Goal: Task Accomplishment & Management: Use online tool/utility

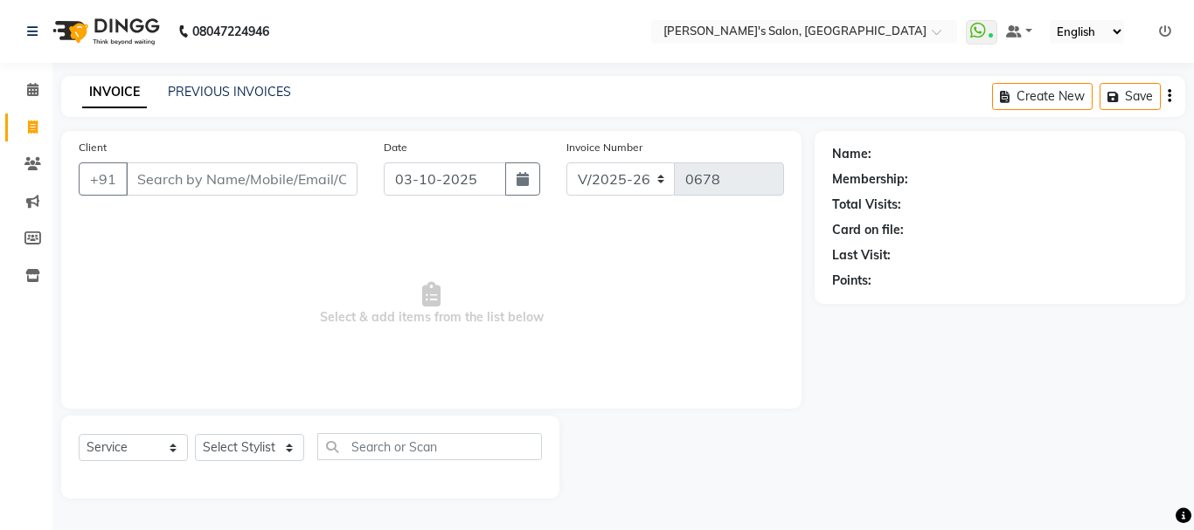
select select "716"
select select "service"
click at [328, 308] on span "Select & add items from the list below" at bounding box center [431, 304] width 705 height 175
click at [217, 189] on input "Client" at bounding box center [242, 179] width 232 height 33
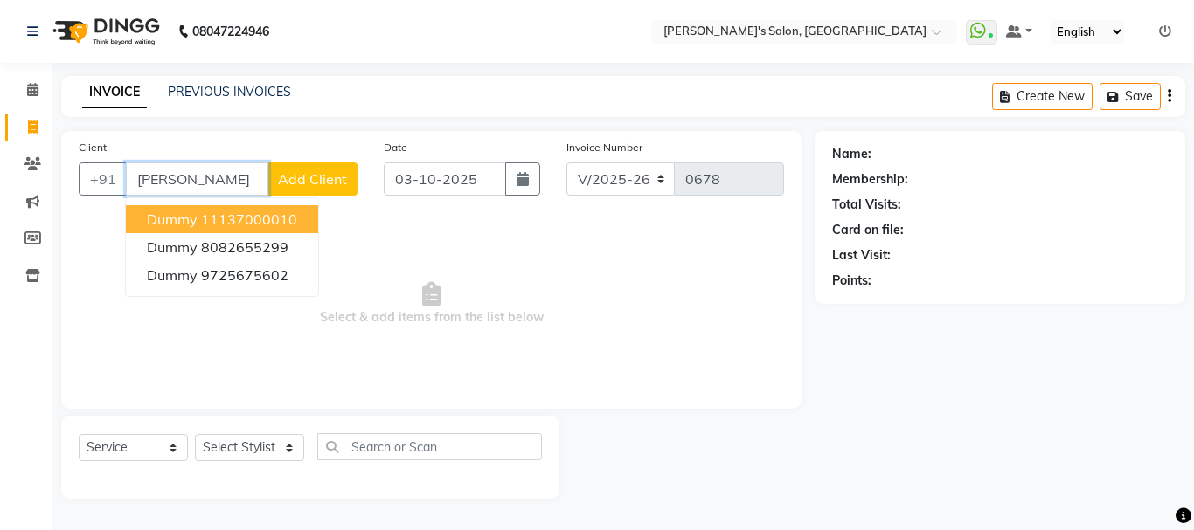
click at [214, 217] on ngb-highlight "11137000010" at bounding box center [249, 219] width 96 height 17
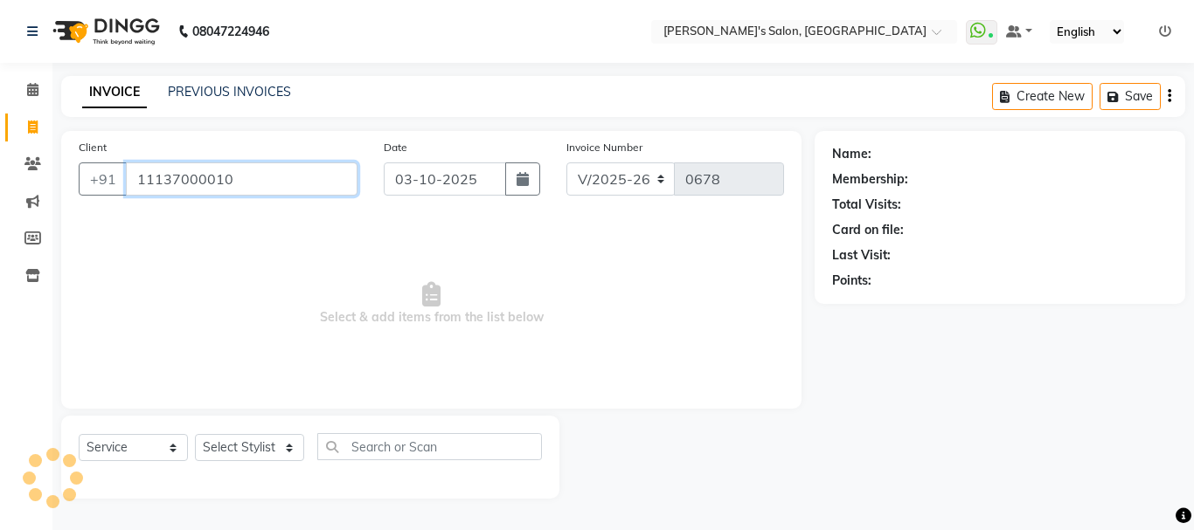
type input "11137000010"
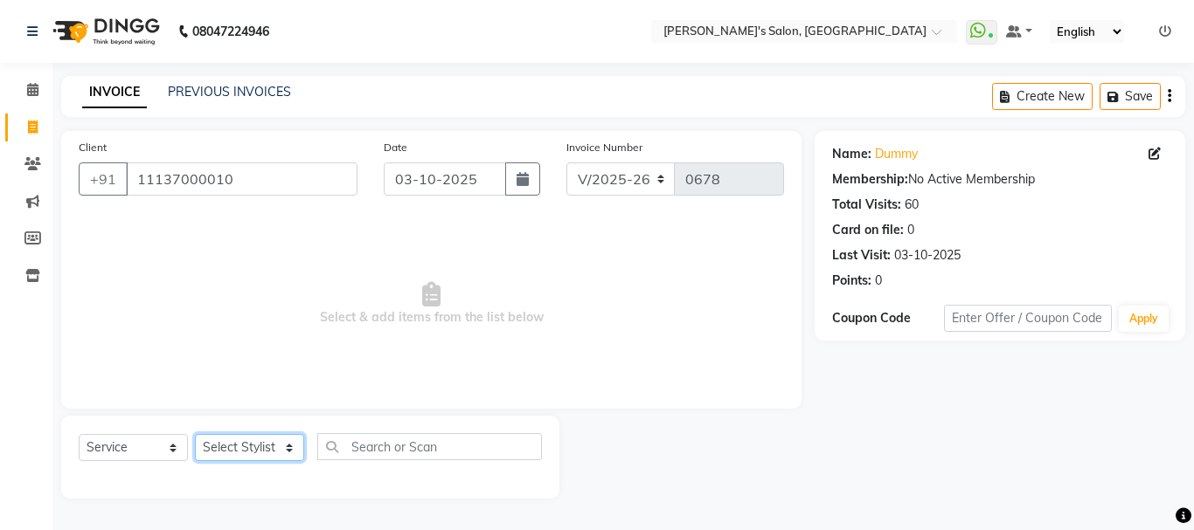
click at [260, 439] on select "Select Stylist [PERSON_NAME] [PERSON_NAME] [PERSON_NAME] [PERSON_NAME] [PERSON_…" at bounding box center [249, 447] width 109 height 27
select select "85925"
click at [195, 434] on select "Select Stylist [PERSON_NAME] [PERSON_NAME] [PERSON_NAME] [PERSON_NAME] [PERSON_…" at bounding box center [249, 447] width 109 height 27
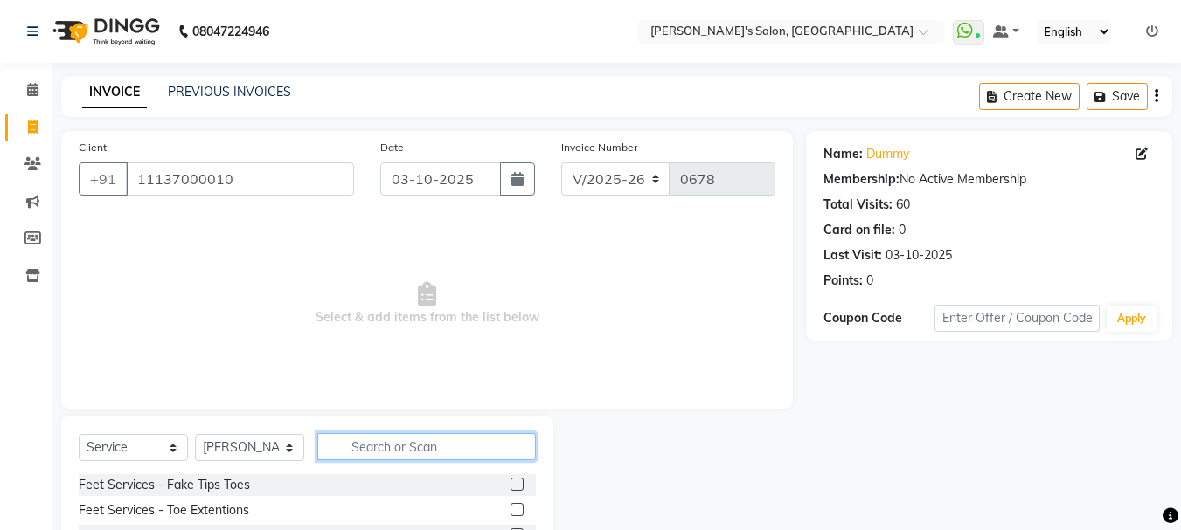
click at [334, 448] on input "text" at bounding box center [426, 446] width 218 height 27
type input "eye"
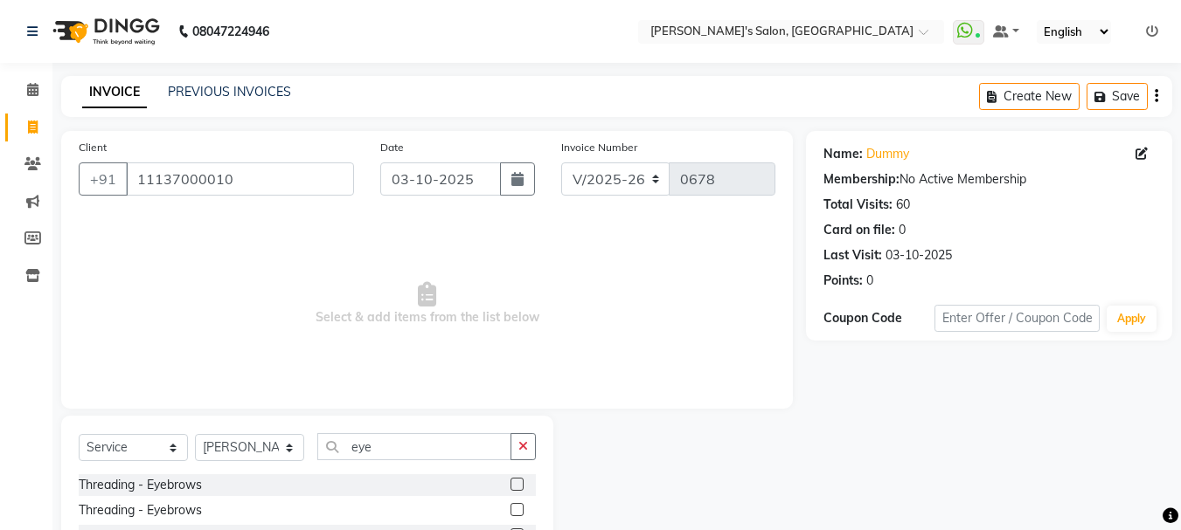
click at [509, 485] on div "Threading - Eyebrows" at bounding box center [307, 486] width 457 height 22
click at [516, 483] on label at bounding box center [516, 484] width 13 height 13
click at [516, 483] on input "checkbox" at bounding box center [515, 485] width 11 height 11
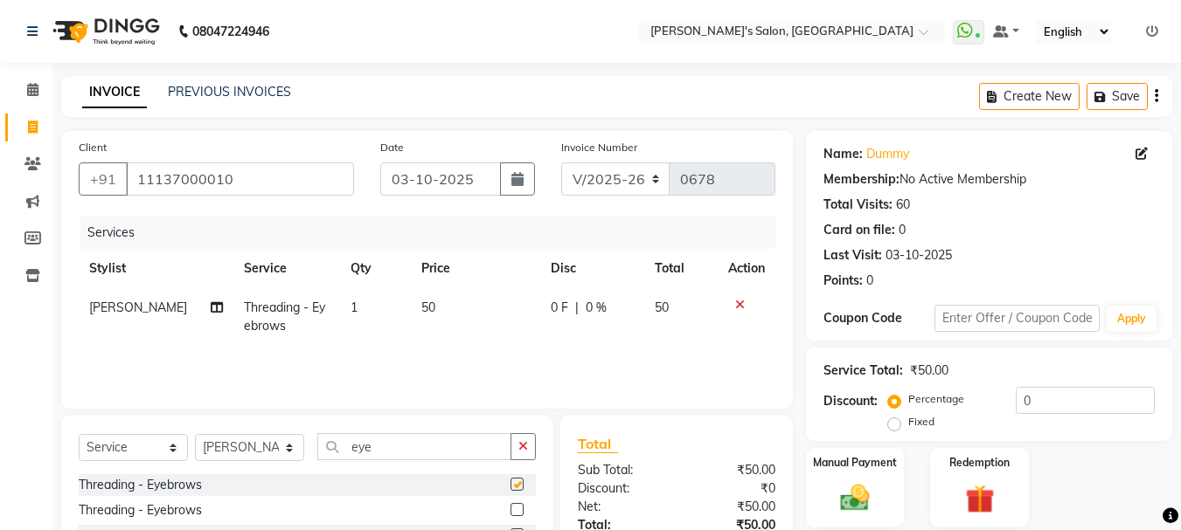
checkbox input "false"
click at [529, 440] on button "button" at bounding box center [522, 446] width 25 height 27
type input "upp"
click at [516, 482] on label at bounding box center [516, 484] width 13 height 13
click at [516, 482] on input "checkbox" at bounding box center [515, 485] width 11 height 11
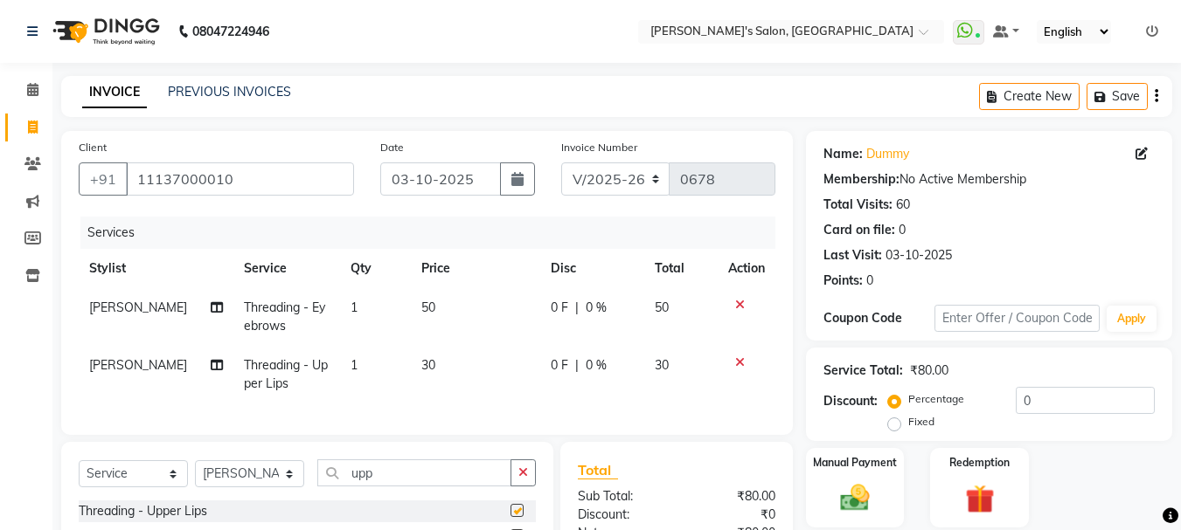
checkbox input "false"
click at [421, 307] on span "50" at bounding box center [428, 308] width 14 height 16
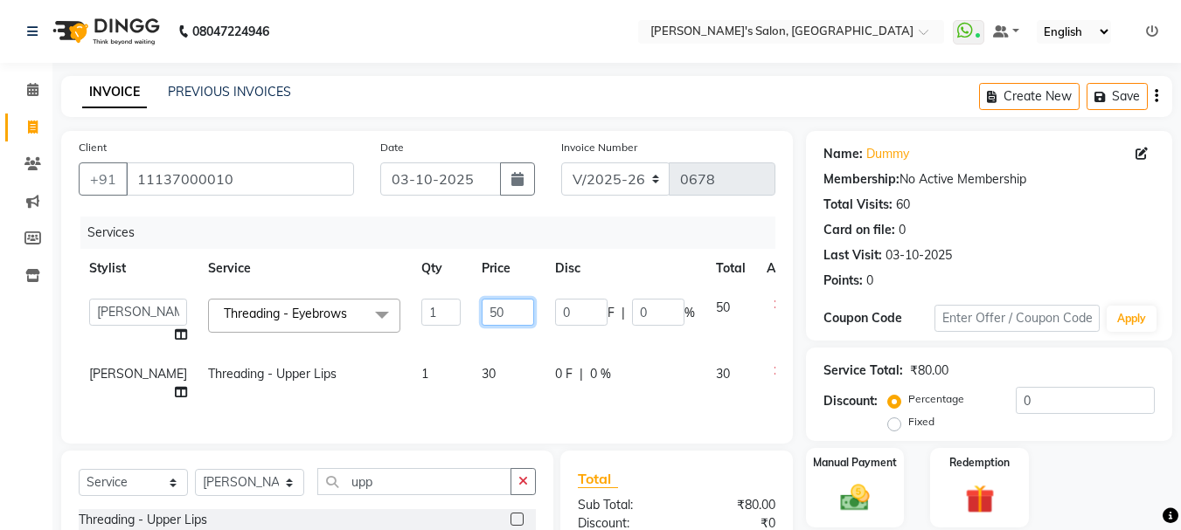
click at [482, 315] on input "50" at bounding box center [508, 312] width 52 height 27
type input "70"
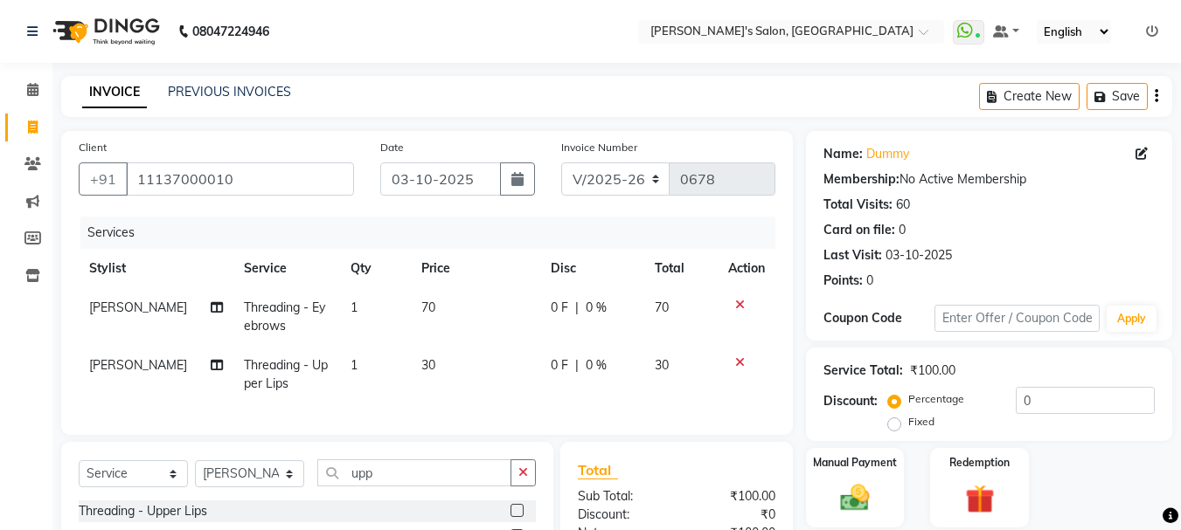
click at [436, 368] on td "30" at bounding box center [475, 375] width 129 height 58
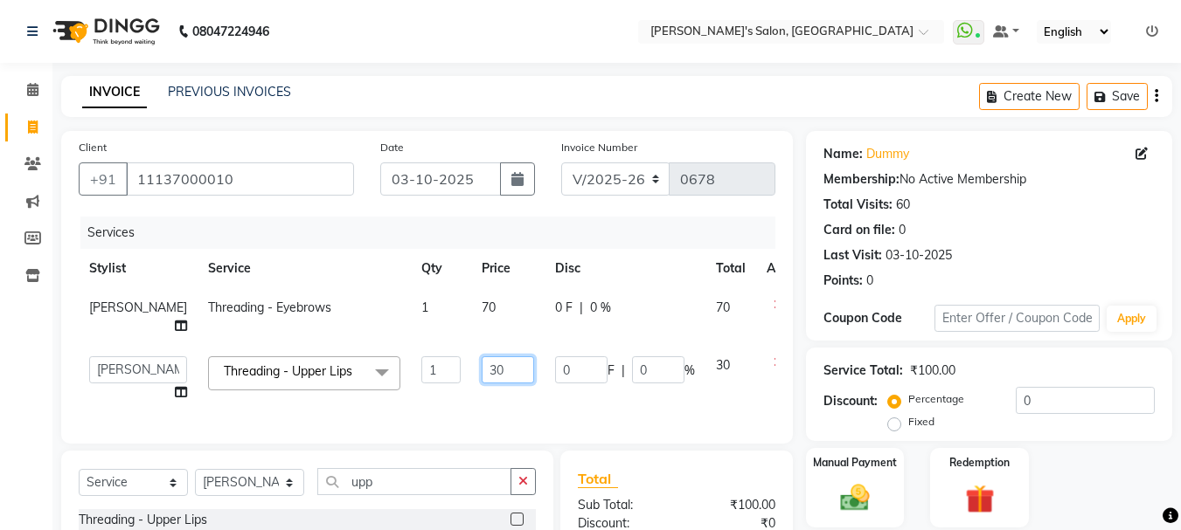
click at [482, 371] on input "30" at bounding box center [508, 370] width 52 height 27
type input "40"
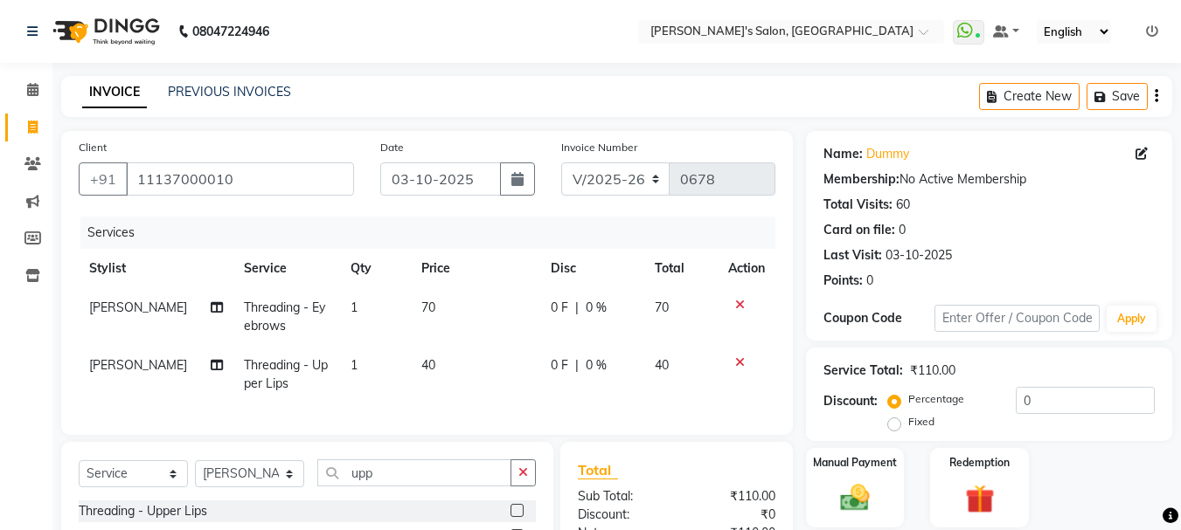
click at [456, 390] on td "40" at bounding box center [475, 375] width 129 height 58
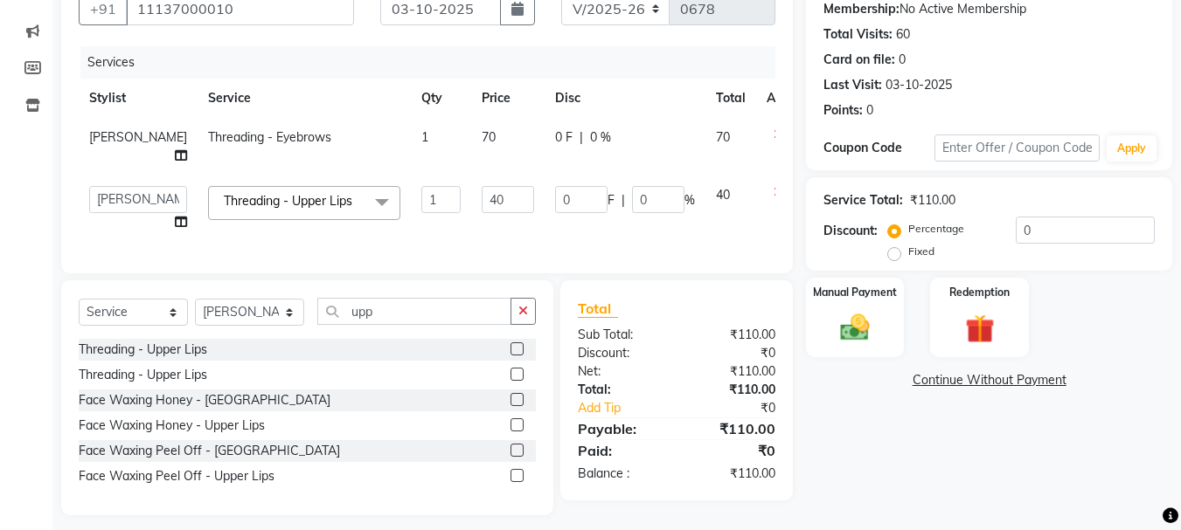
scroll to position [175, 0]
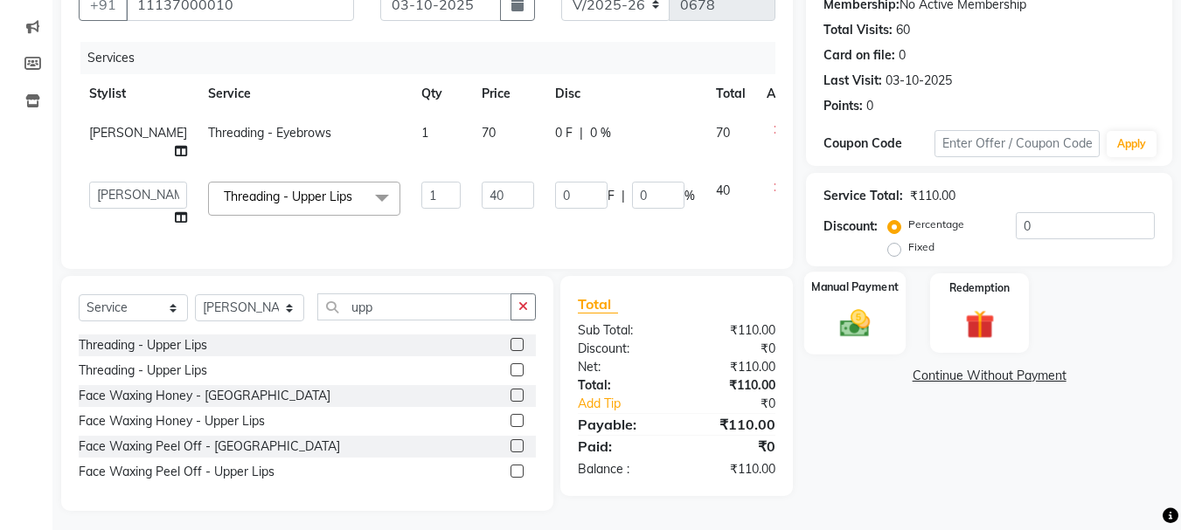
click at [850, 321] on img at bounding box center [854, 323] width 49 height 35
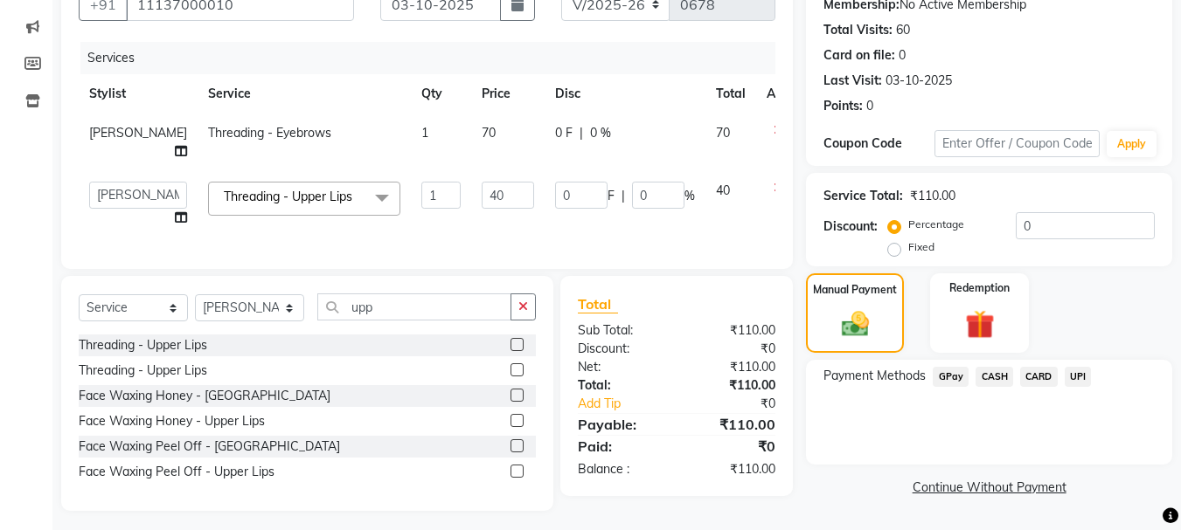
click at [946, 377] on span "GPay" at bounding box center [950, 377] width 36 height 20
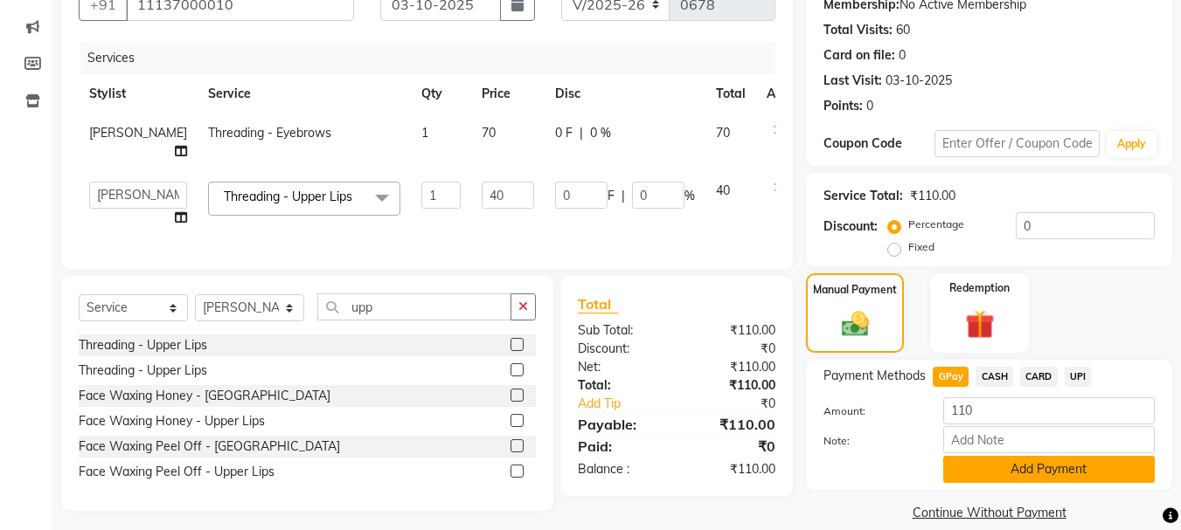
click at [982, 468] on button "Add Payment" at bounding box center [1048, 469] width 211 height 27
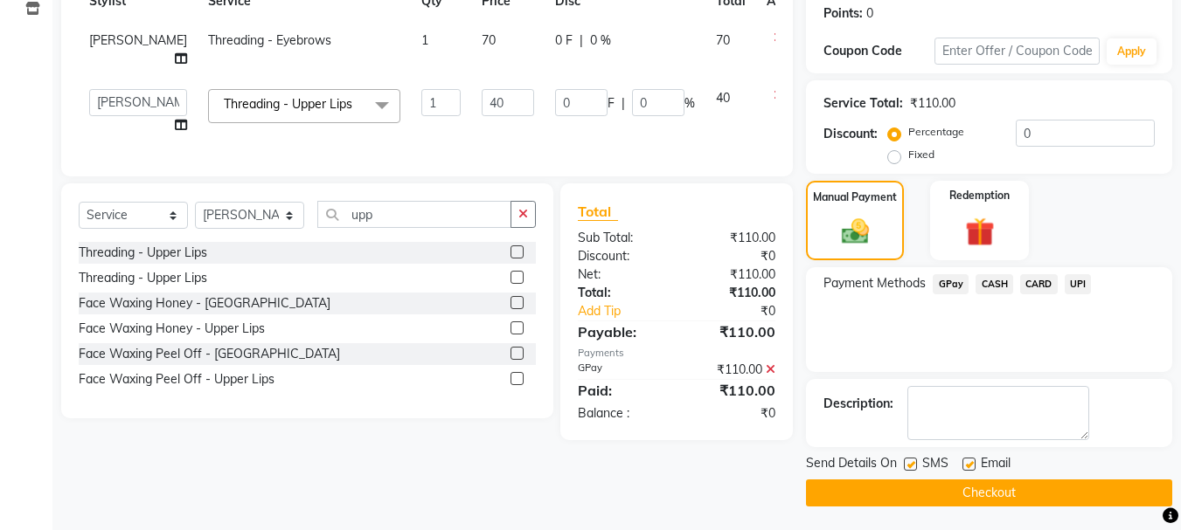
scroll to position [270, 0]
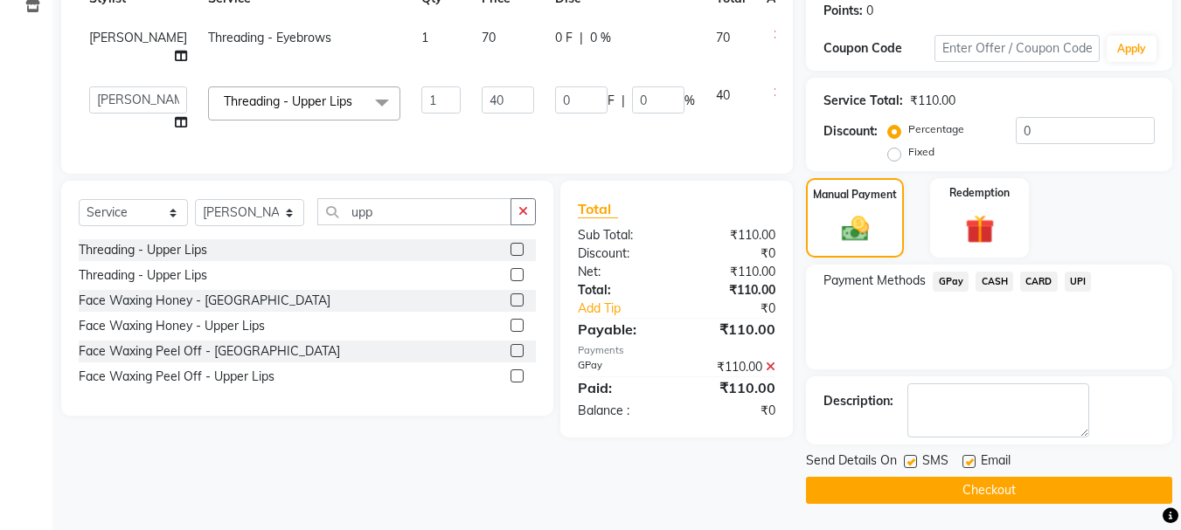
click at [972, 489] on button "Checkout" at bounding box center [989, 490] width 366 height 27
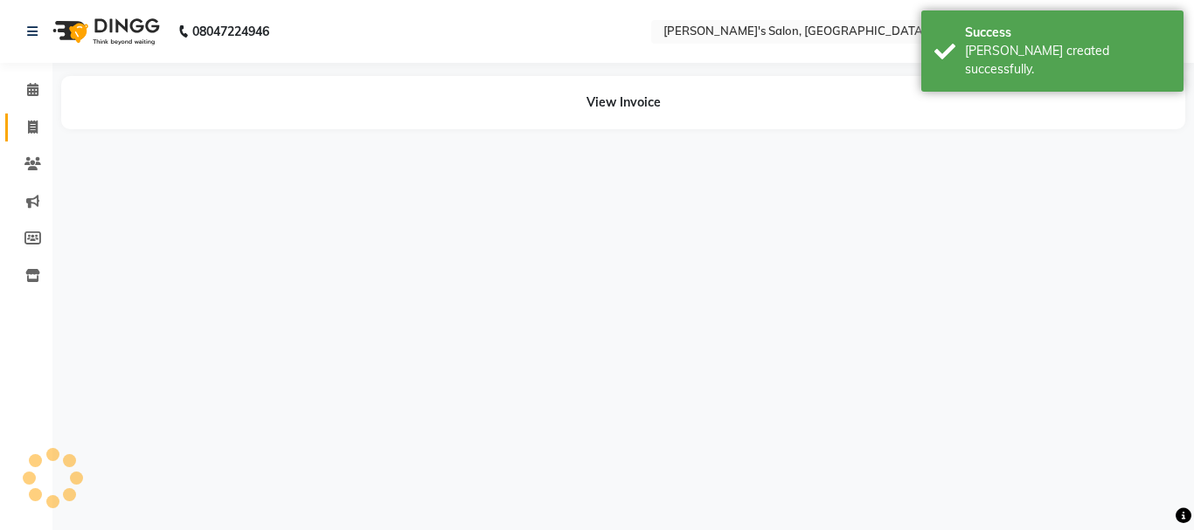
click at [38, 121] on span at bounding box center [32, 128] width 31 height 20
select select "service"
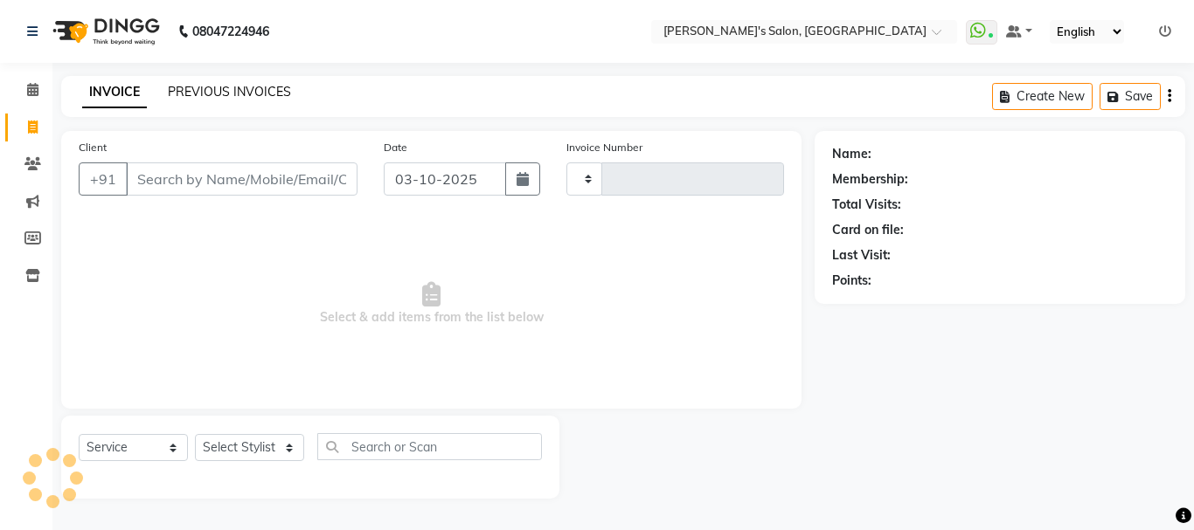
click at [203, 92] on link "PREVIOUS INVOICES" at bounding box center [229, 92] width 123 height 16
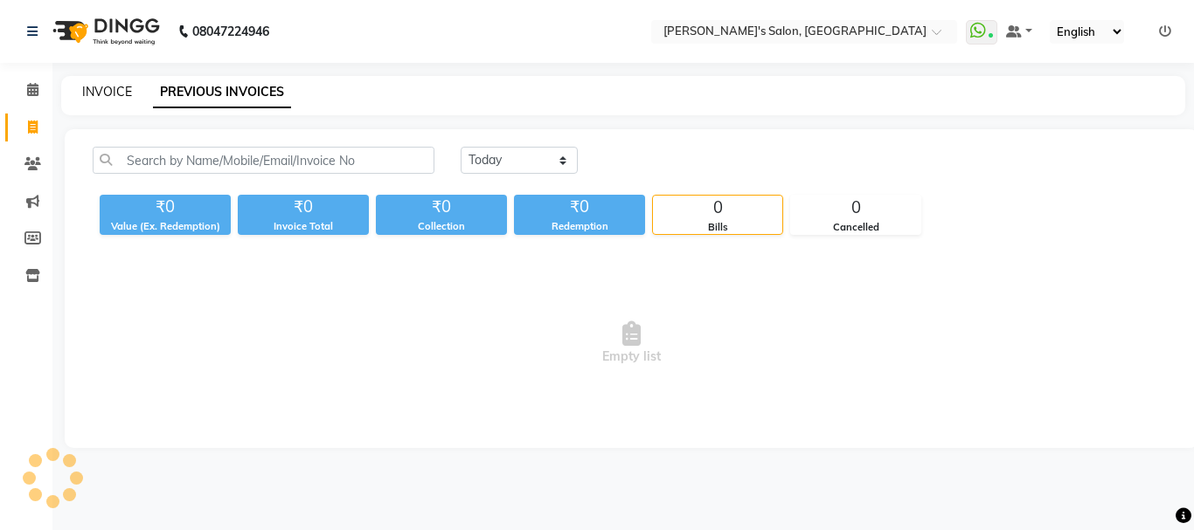
click at [114, 99] on link "INVOICE" at bounding box center [107, 92] width 50 height 16
select select "service"
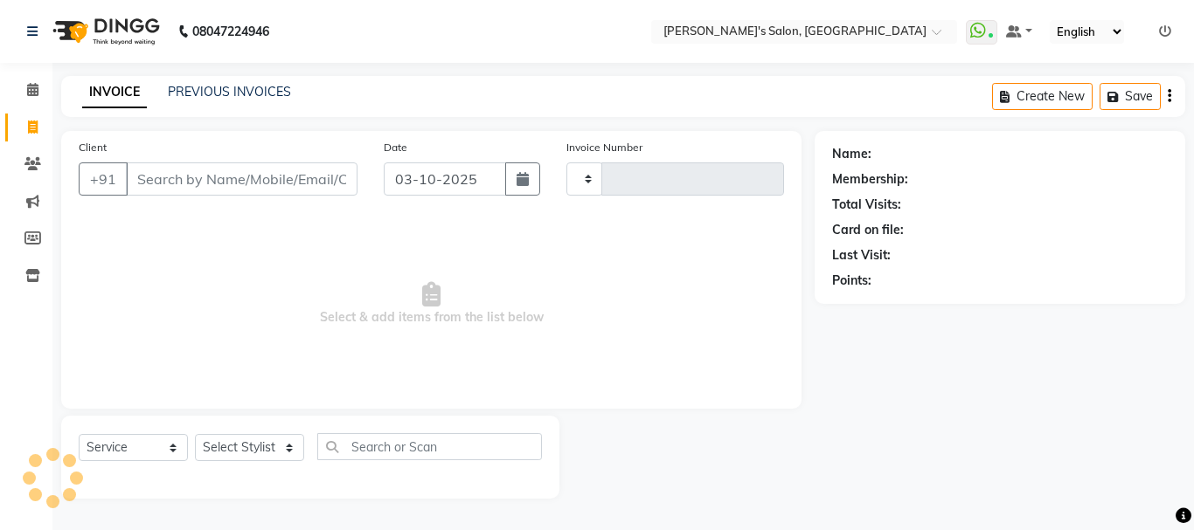
type input "0679"
select select "716"
click at [198, 190] on input "Client" at bounding box center [242, 179] width 232 height 33
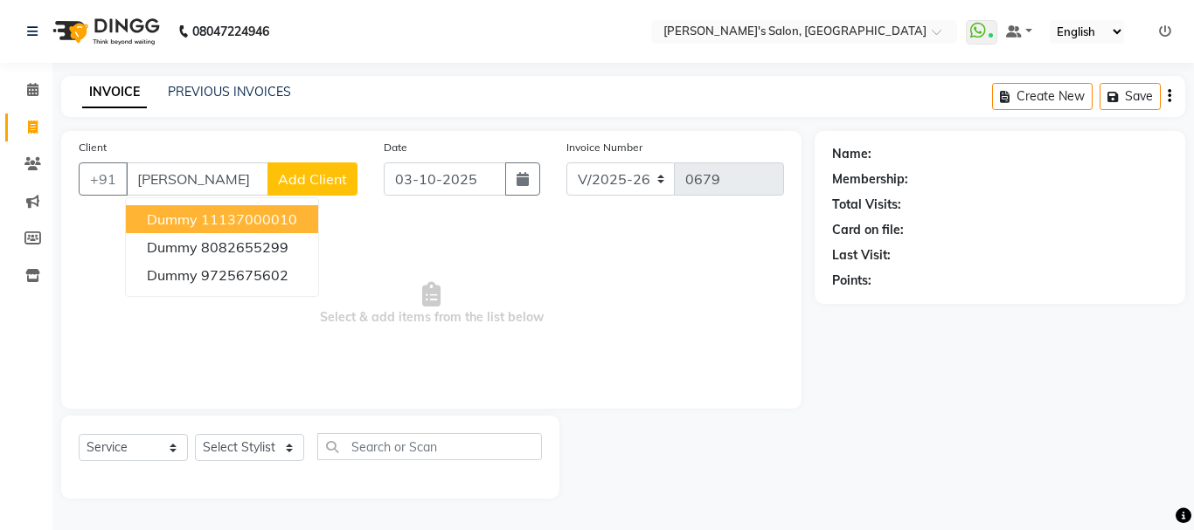
click at [211, 211] on ngb-highlight "11137000010" at bounding box center [249, 219] width 96 height 17
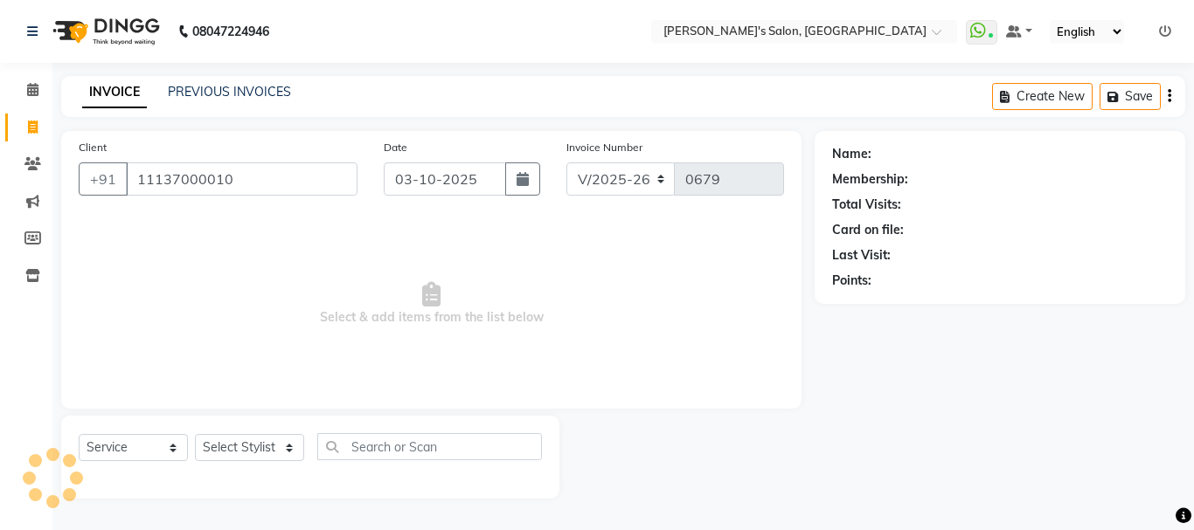
type input "11137000010"
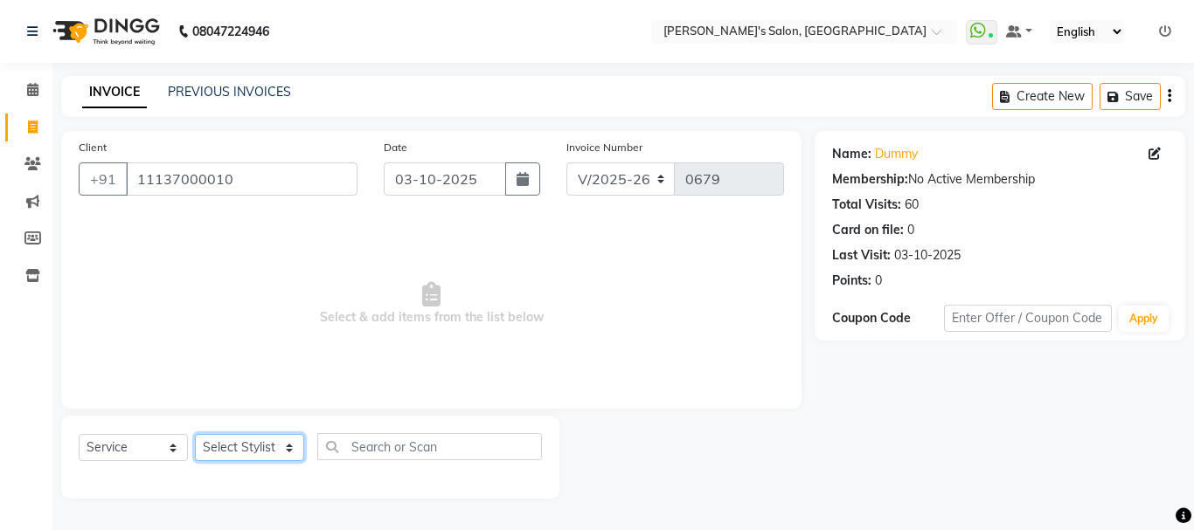
click at [239, 438] on select "Select Stylist [PERSON_NAME] [PERSON_NAME] [PERSON_NAME] [PERSON_NAME] [PERSON_…" at bounding box center [249, 447] width 109 height 27
select select "78839"
click at [195, 434] on select "Select Stylist [PERSON_NAME] [PERSON_NAME] [PERSON_NAME] [PERSON_NAME] [PERSON_…" at bounding box center [249, 447] width 109 height 27
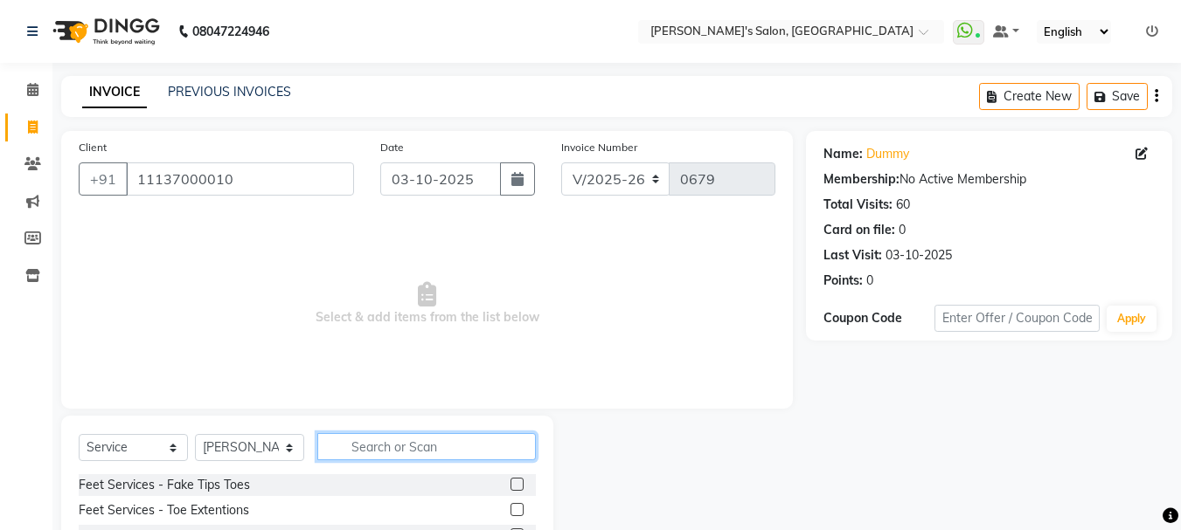
click at [344, 447] on input "text" at bounding box center [426, 446] width 218 height 27
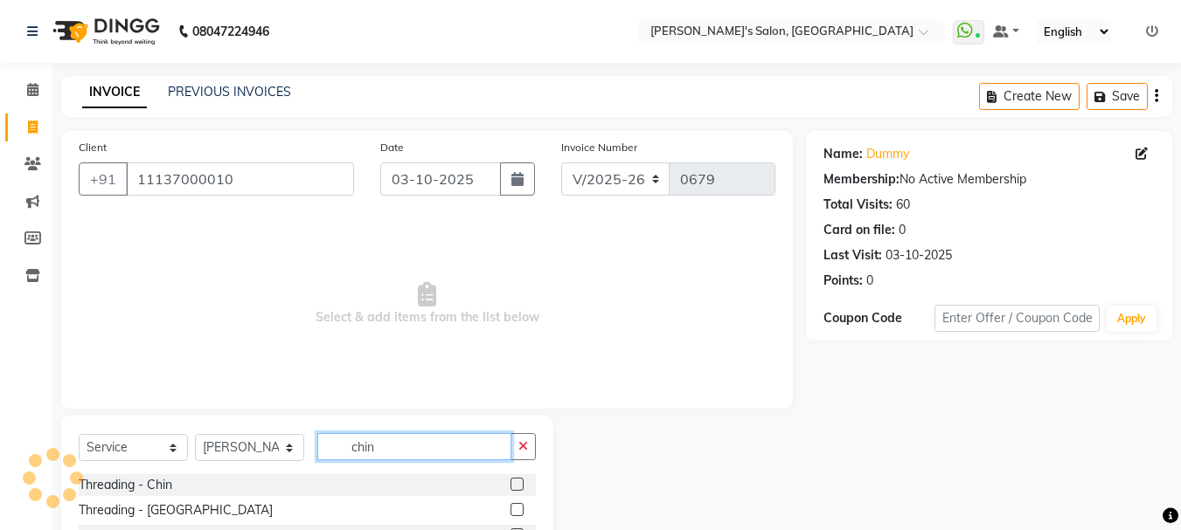
type input "chin"
click at [510, 478] on label at bounding box center [516, 484] width 13 height 13
click at [510, 480] on input "checkbox" at bounding box center [515, 485] width 11 height 11
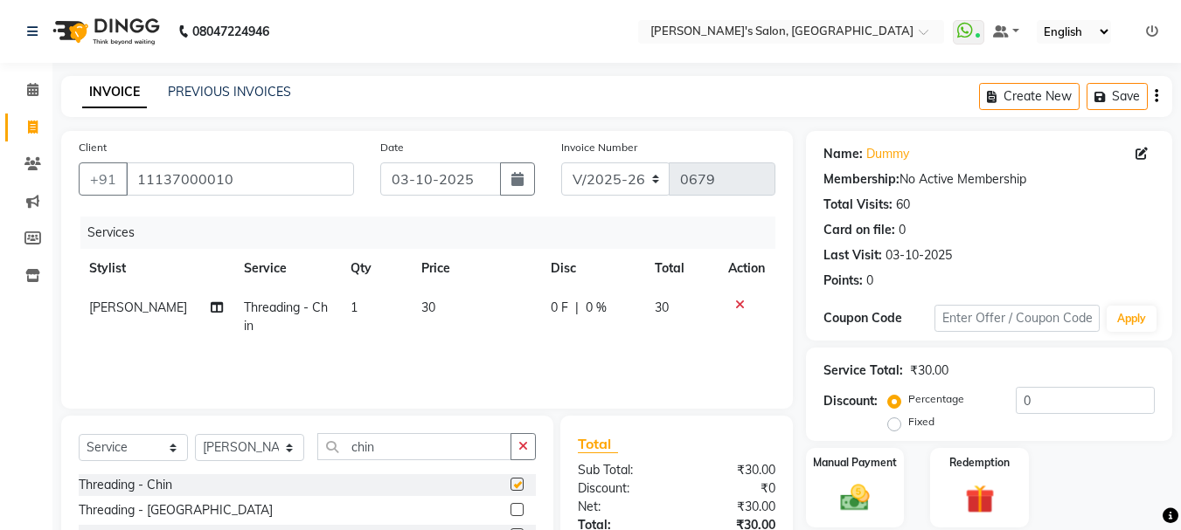
checkbox input "false"
click at [416, 295] on td "30" at bounding box center [475, 317] width 129 height 58
select select "78839"
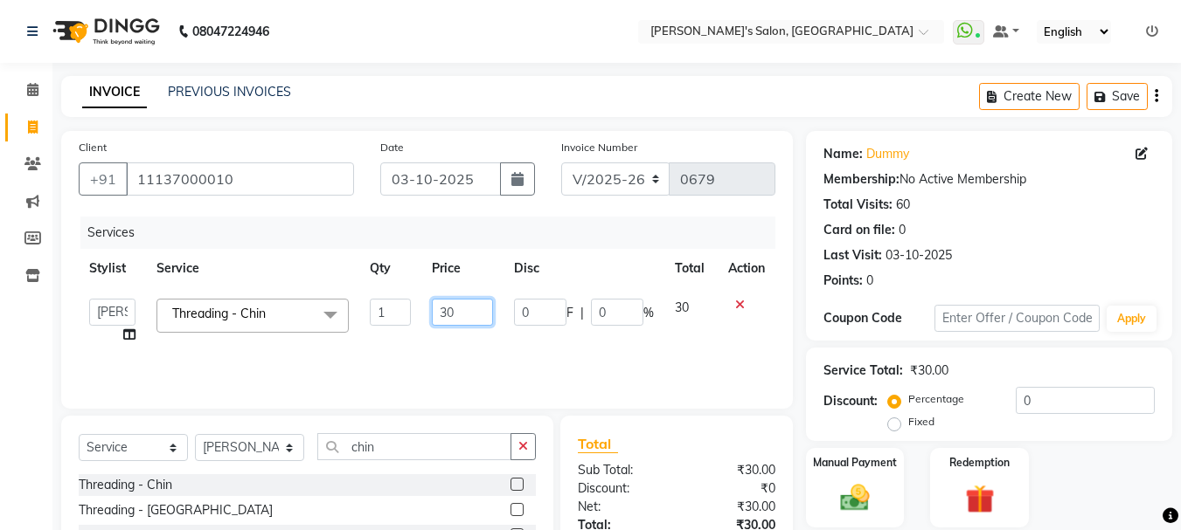
click at [448, 310] on input "30" at bounding box center [462, 312] width 60 height 27
type input "40"
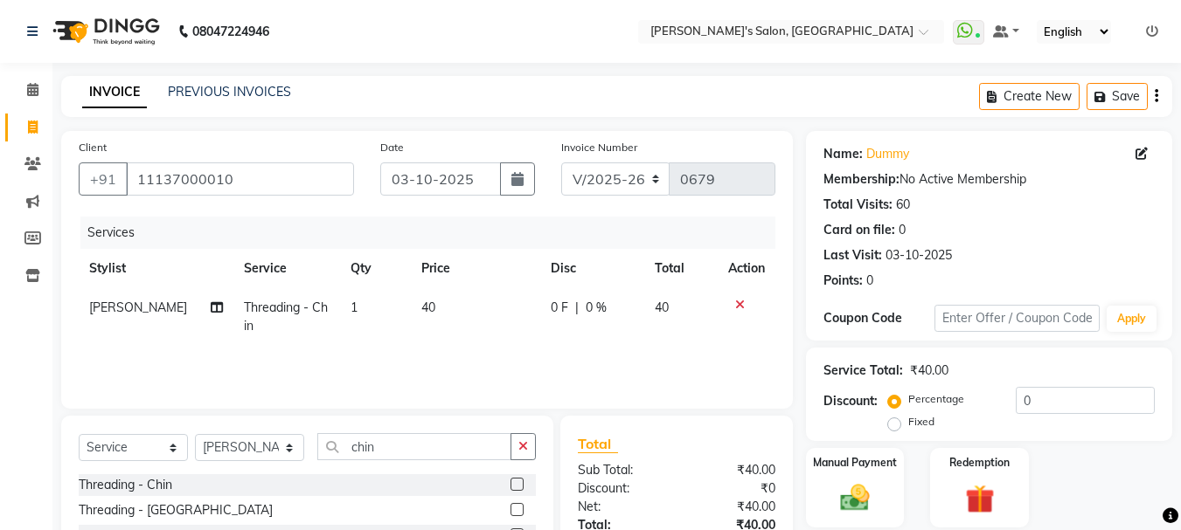
click at [471, 332] on td "40" at bounding box center [475, 317] width 129 height 58
select select "78839"
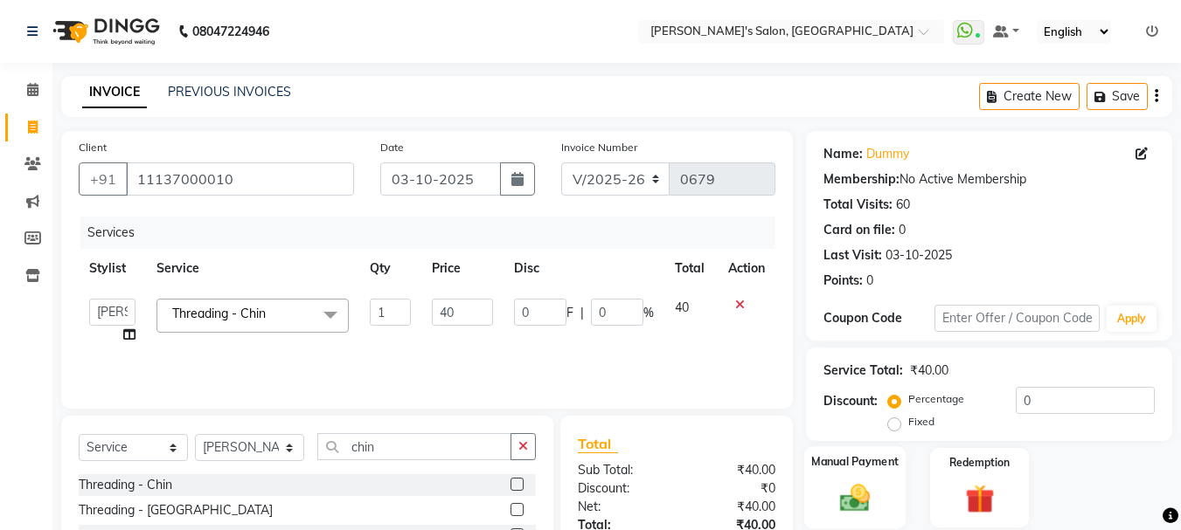
click at [860, 503] on img at bounding box center [854, 498] width 49 height 35
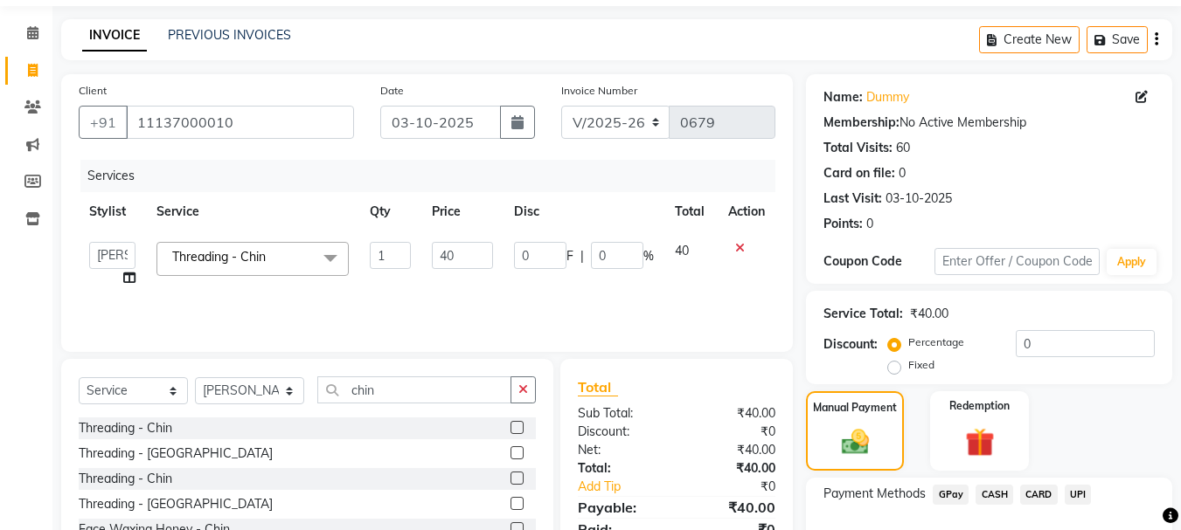
scroll to position [87, 0]
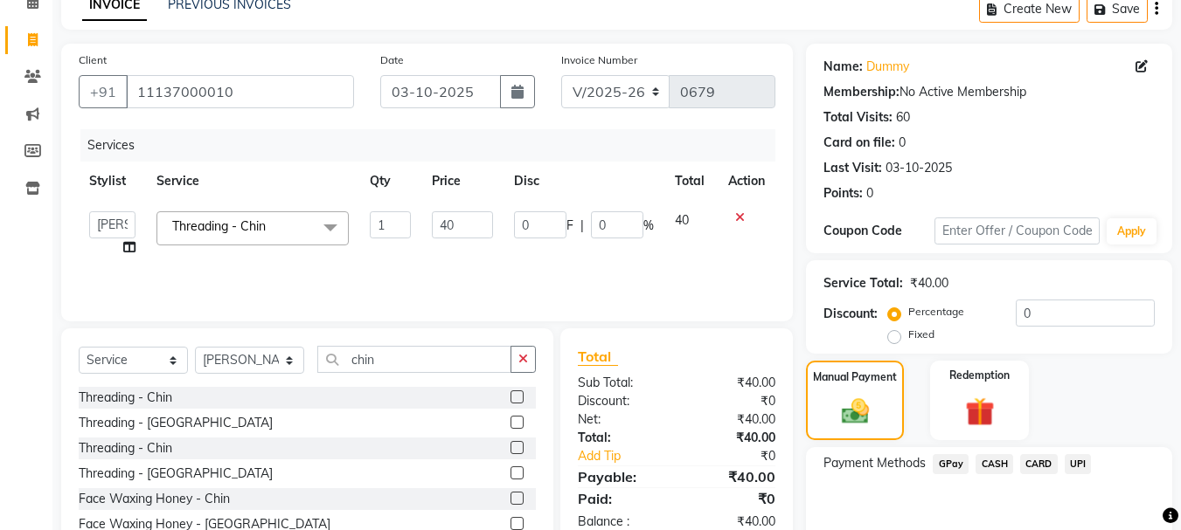
click at [1001, 468] on span "CASH" at bounding box center [994, 464] width 38 height 20
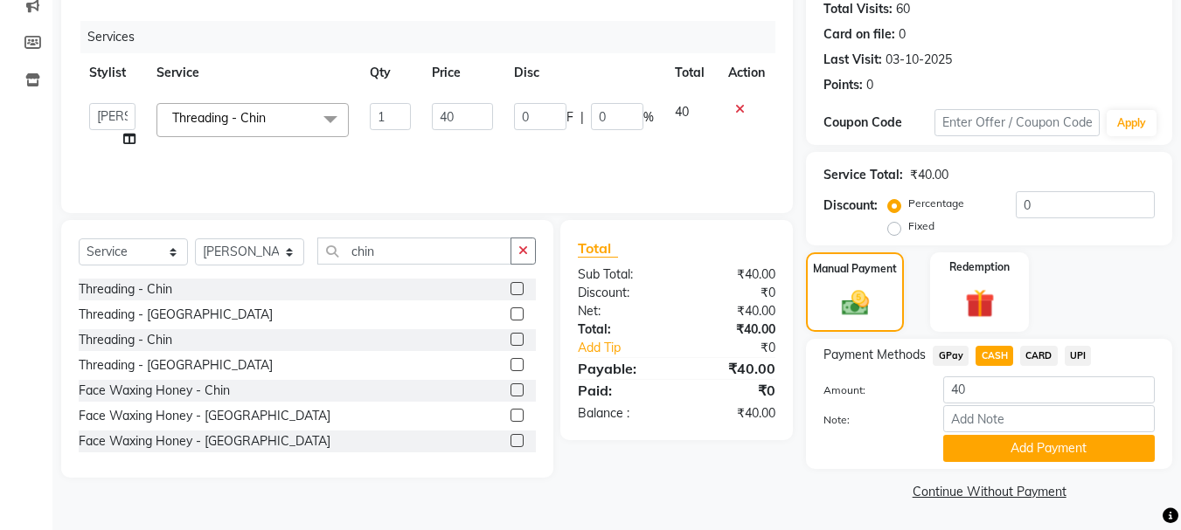
scroll to position [197, 0]
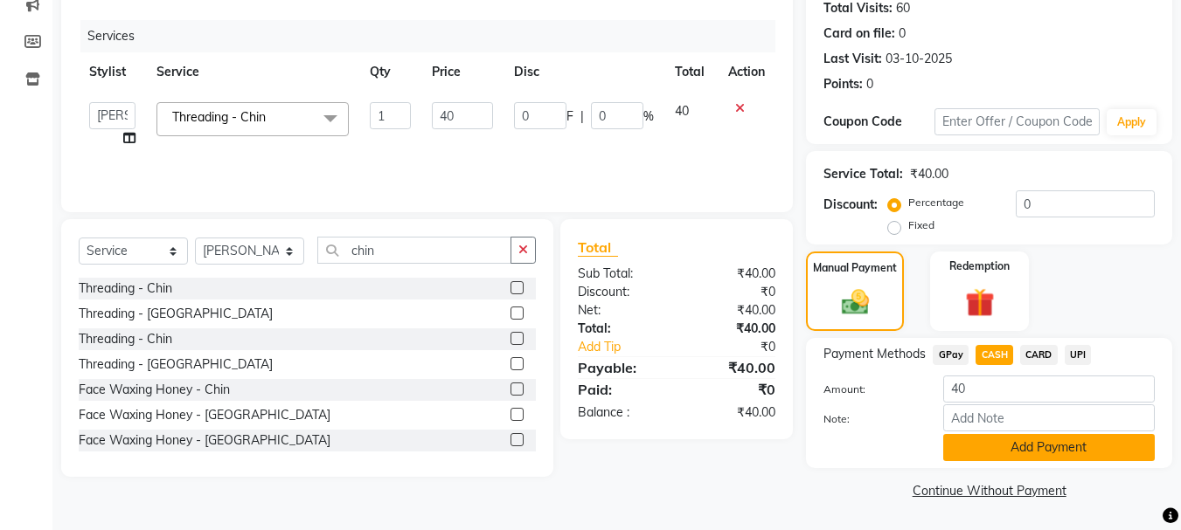
click at [1002, 447] on button "Add Payment" at bounding box center [1048, 447] width 211 height 27
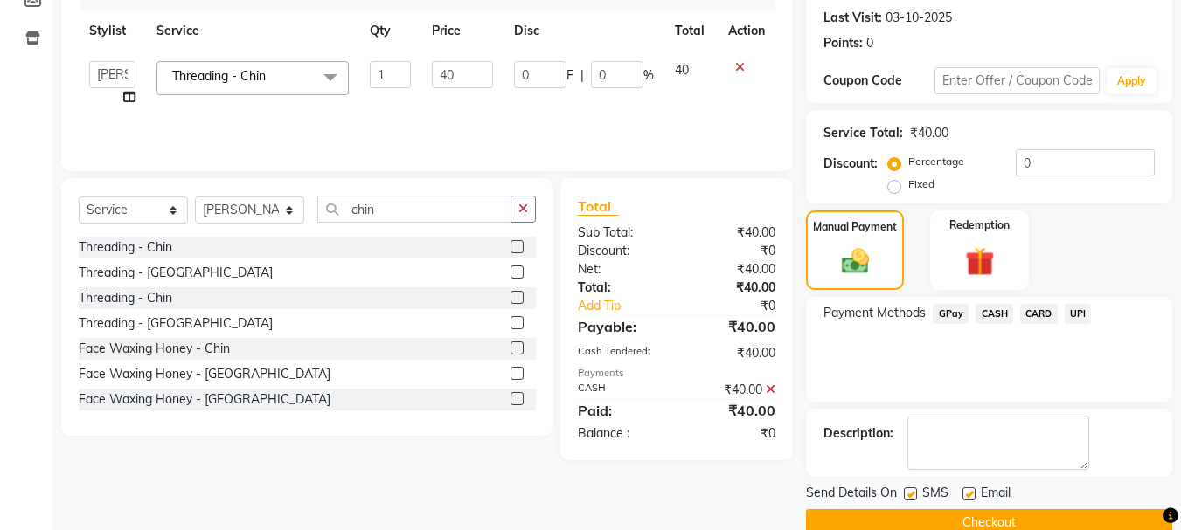
scroll to position [270, 0]
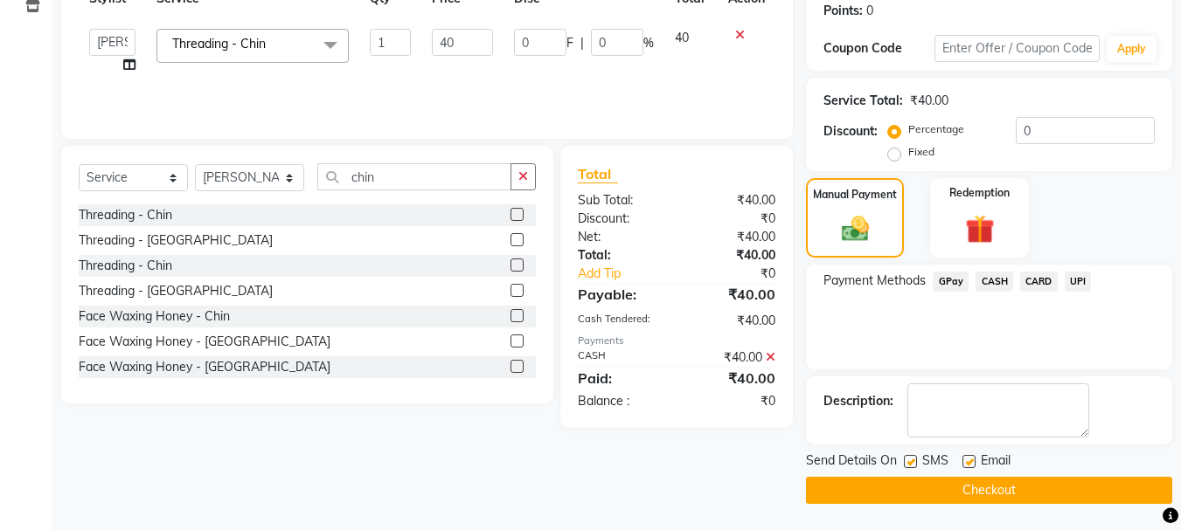
click at [995, 482] on button "Checkout" at bounding box center [989, 490] width 366 height 27
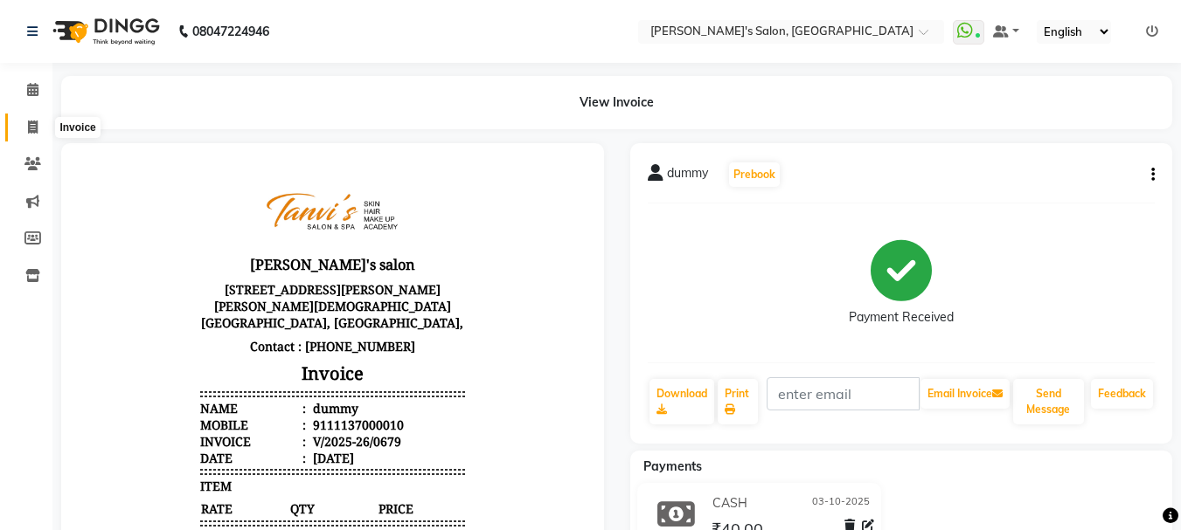
click at [31, 127] on icon at bounding box center [33, 127] width 10 height 13
select select "service"
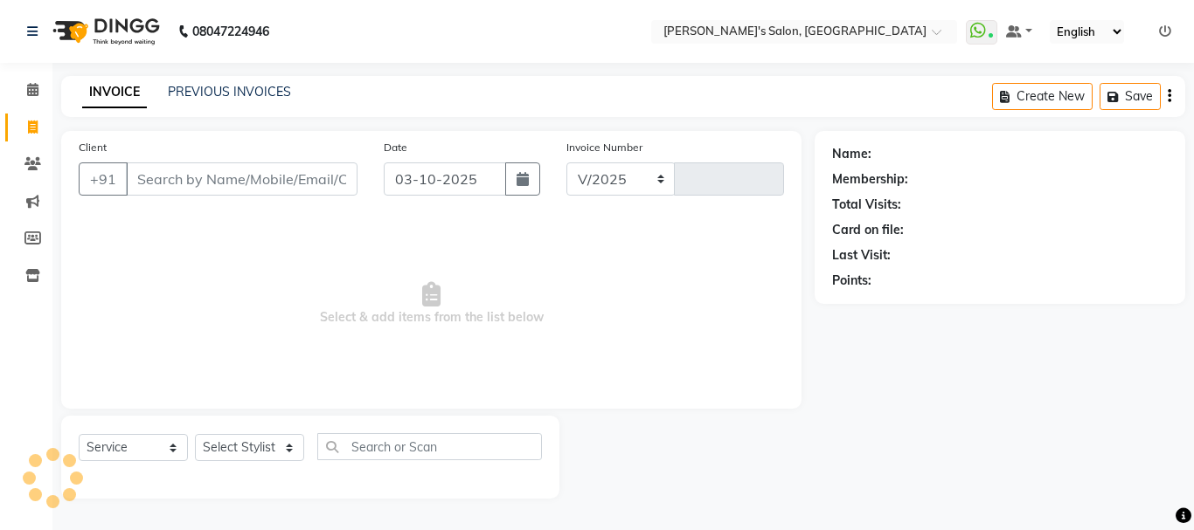
select select "716"
type input "0680"
